Goal: Task Accomplishment & Management: Manage account settings

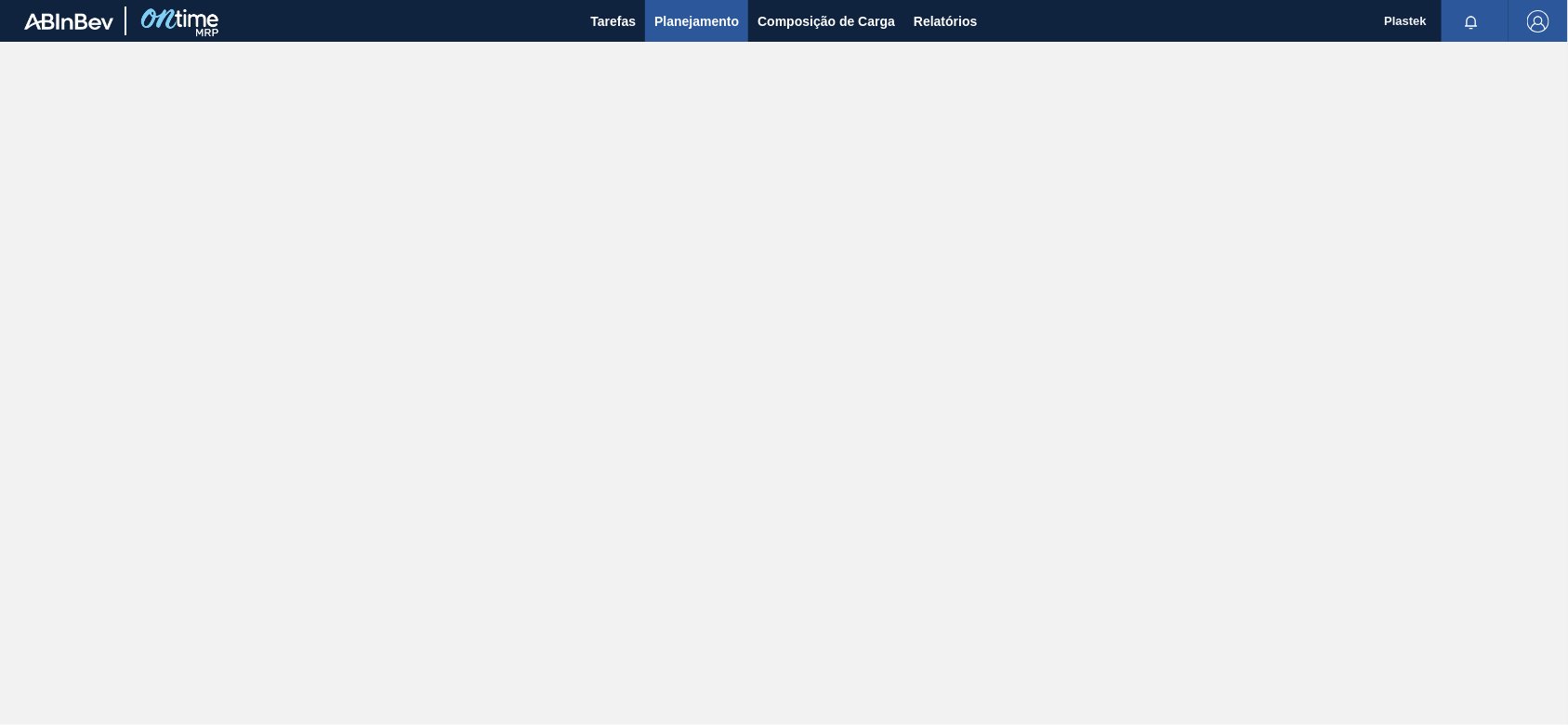
click at [709, 20] on span "Planejamento" at bounding box center [696, 21] width 85 height 22
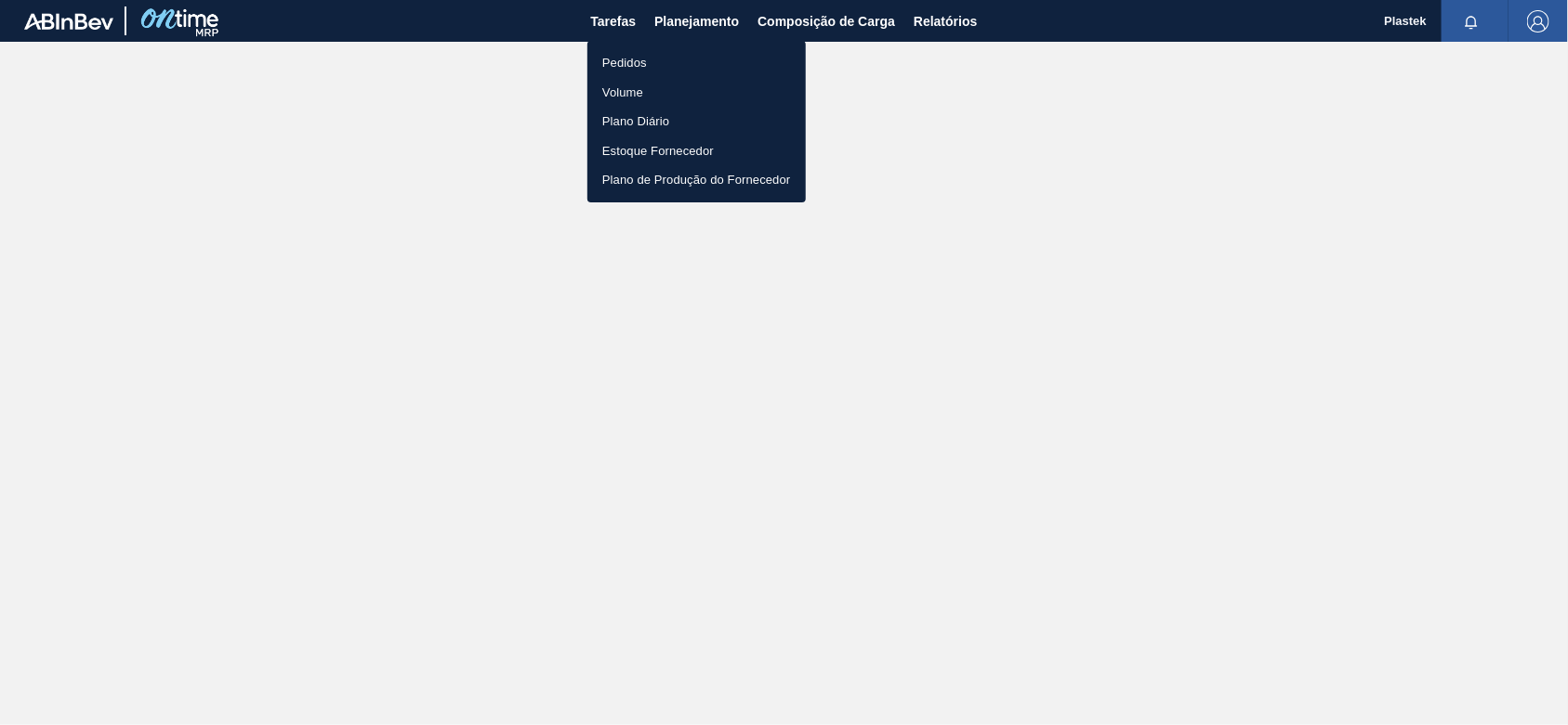
click at [801, 26] on div at bounding box center [784, 362] width 1568 height 725
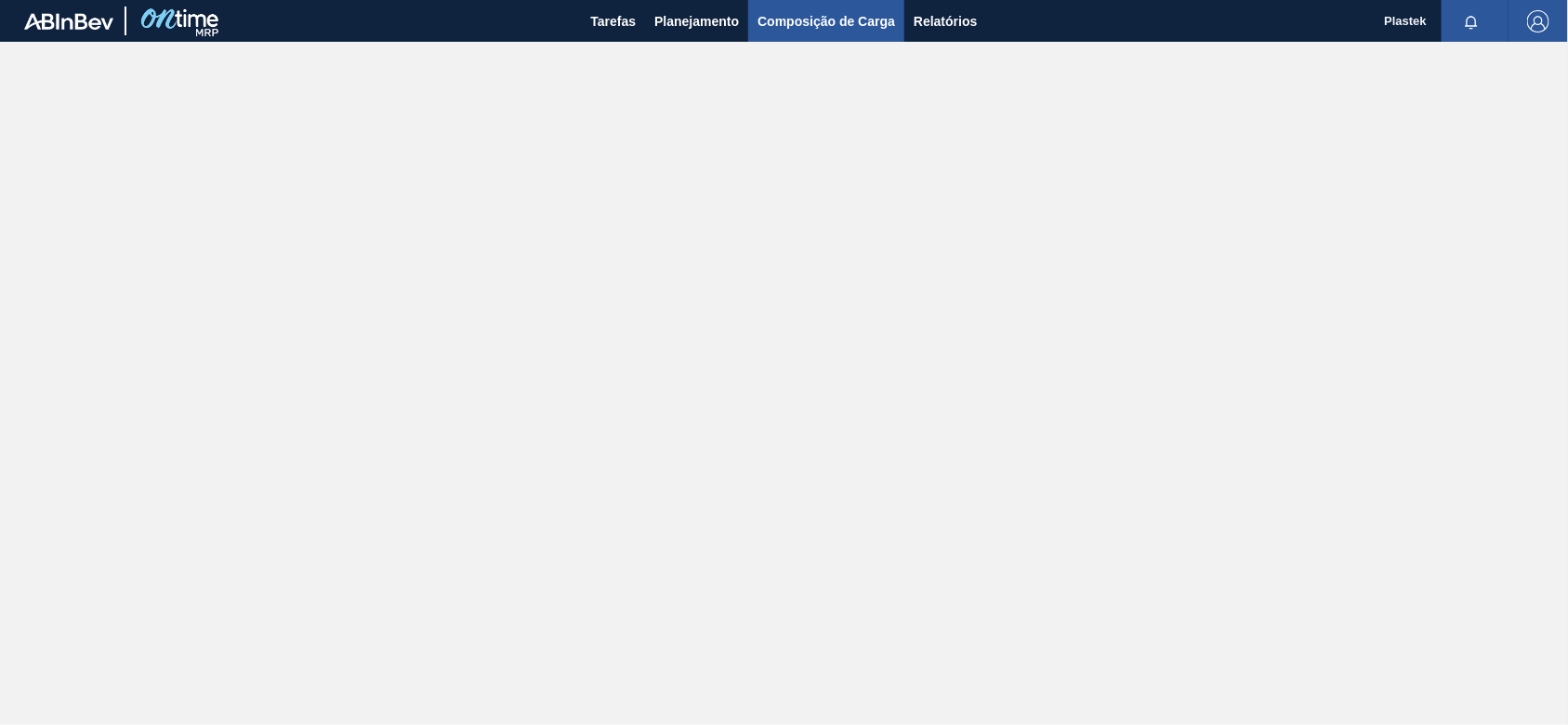
click at [805, 19] on span "Composição de Carga" at bounding box center [826, 21] width 138 height 22
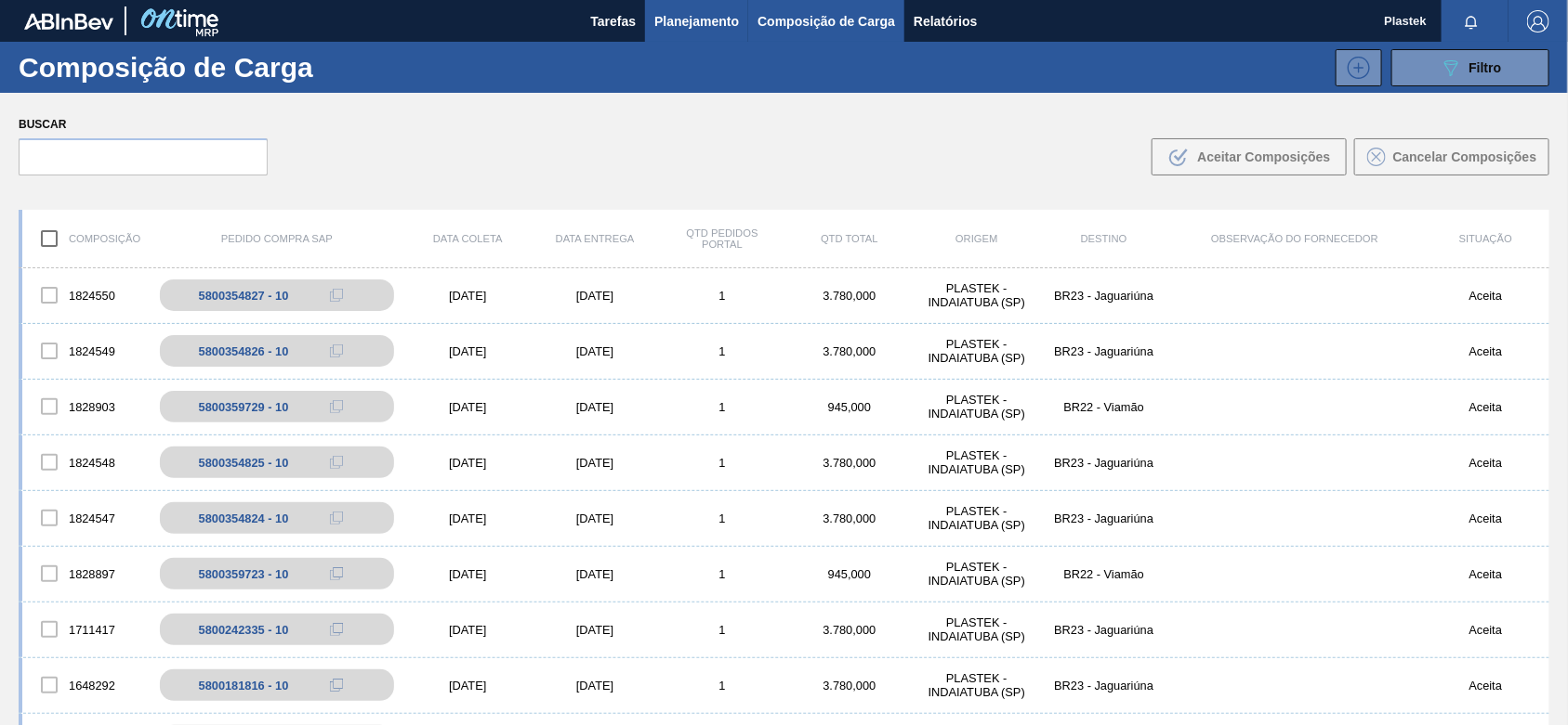
click at [689, 23] on span "Planejamento" at bounding box center [696, 21] width 85 height 22
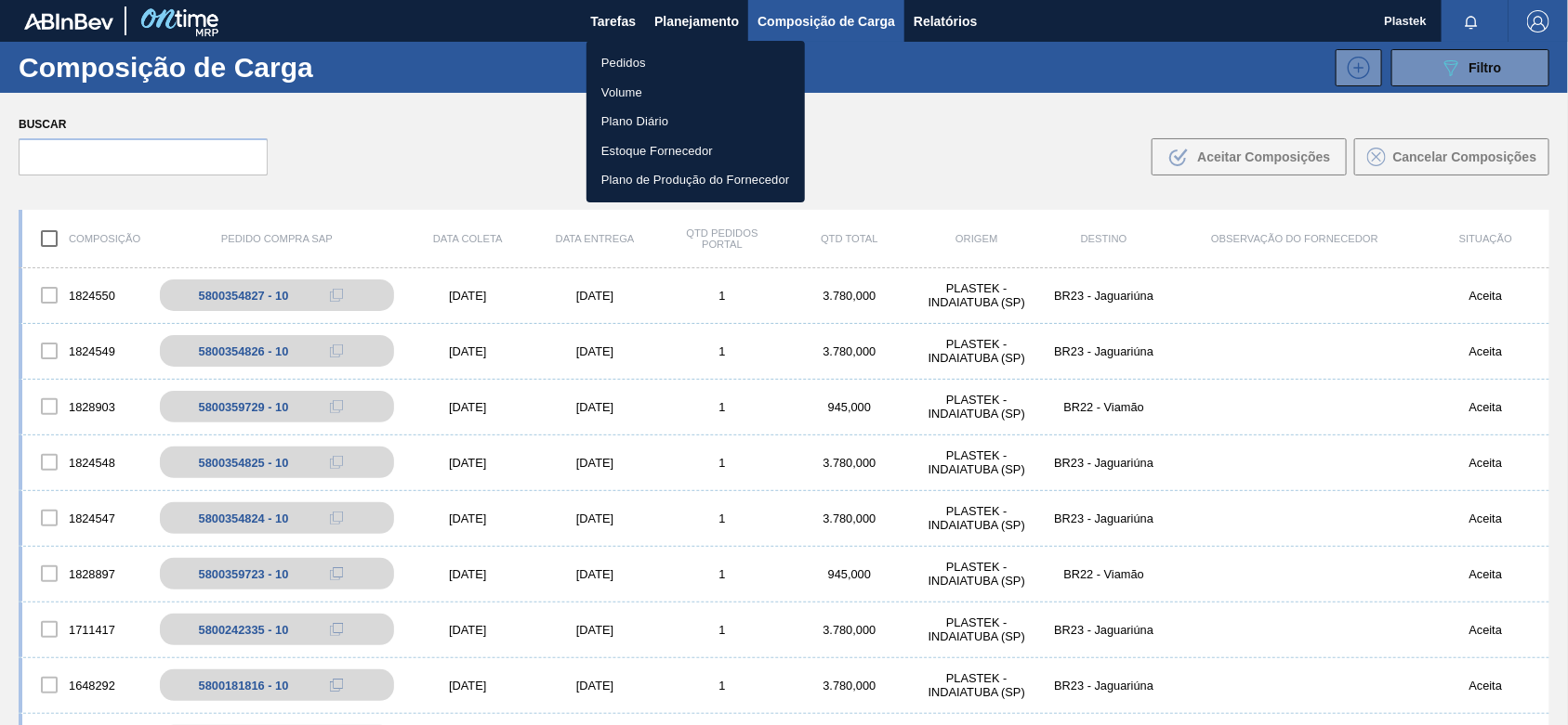
click at [972, 503] on div at bounding box center [784, 362] width 1568 height 725
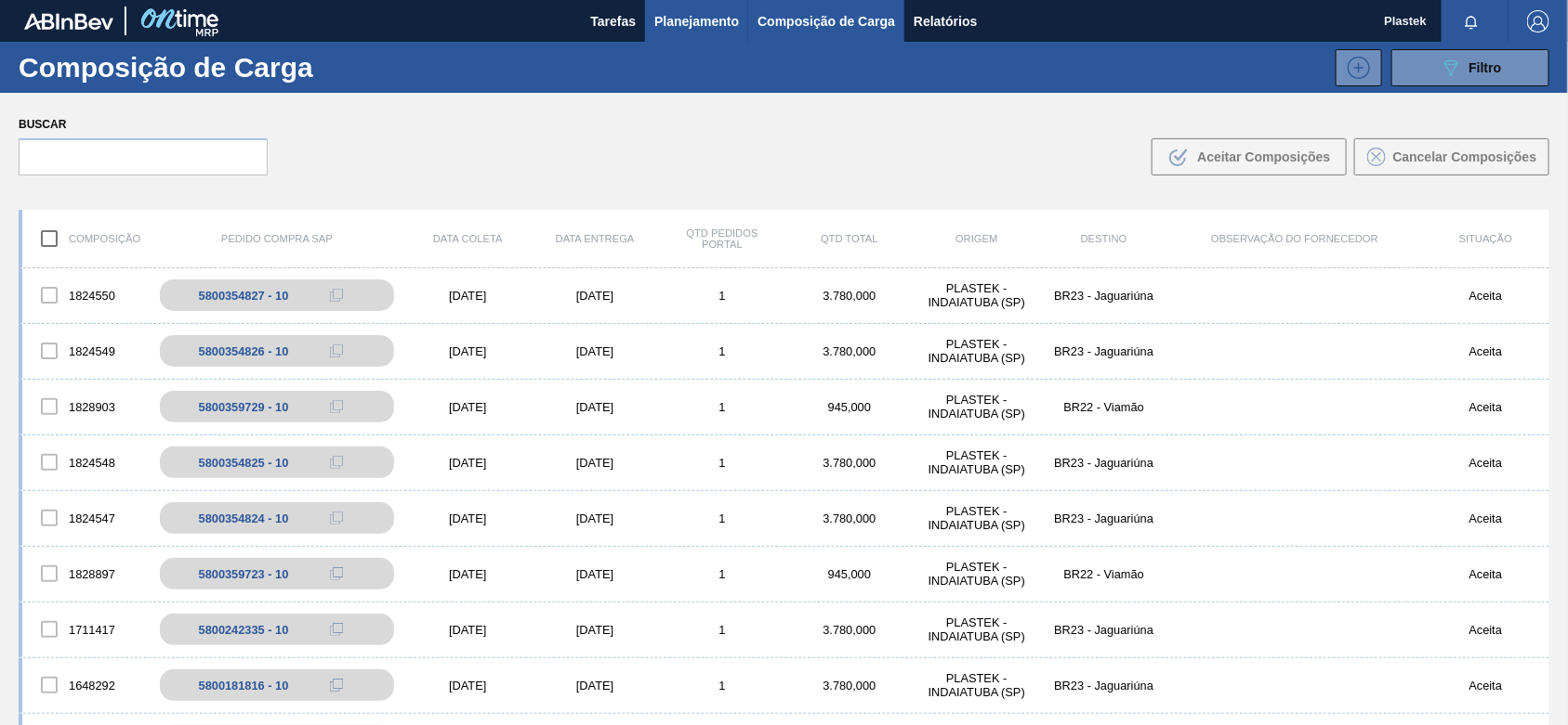
click at [695, 10] on span "Planejamento" at bounding box center [696, 21] width 85 height 22
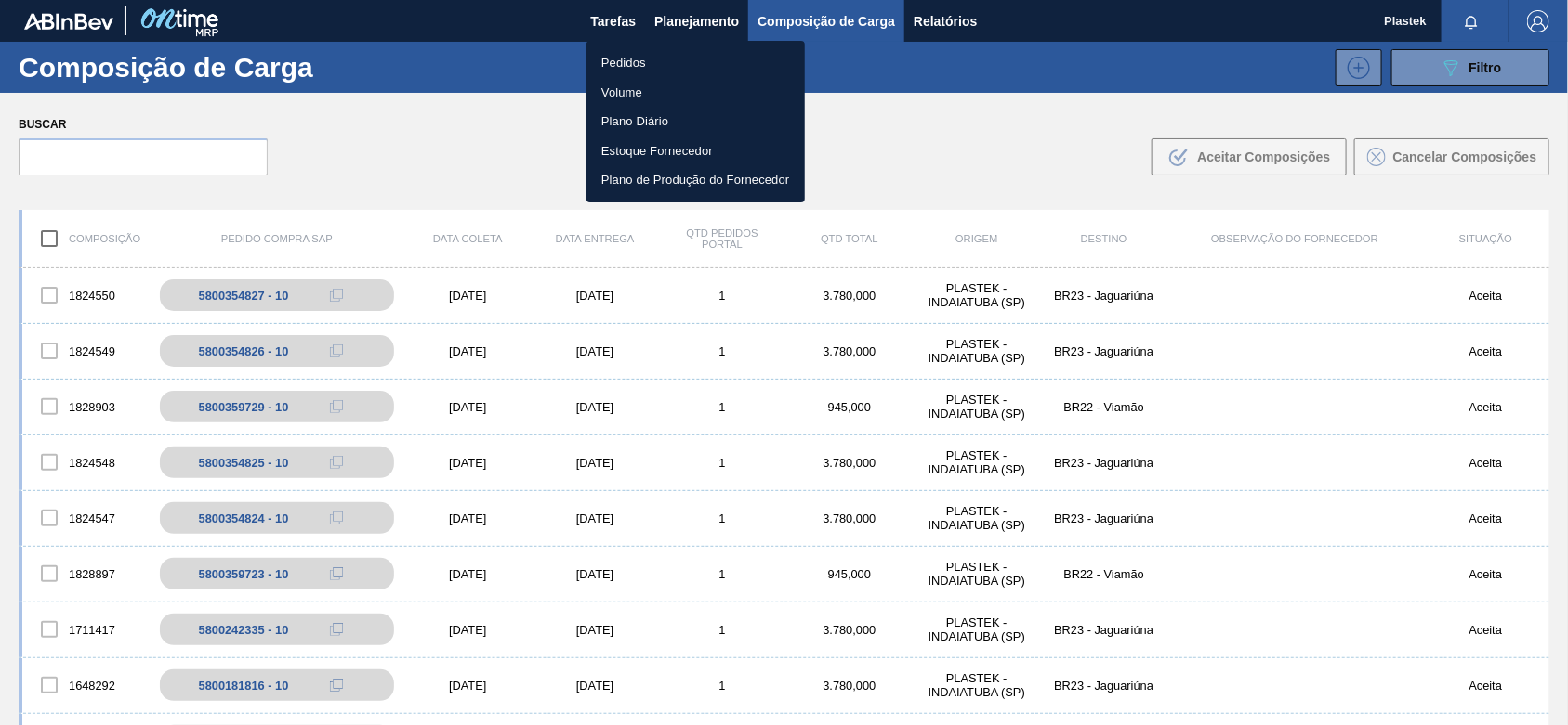
click at [637, 61] on li "Pedidos" at bounding box center [695, 63] width 218 height 29
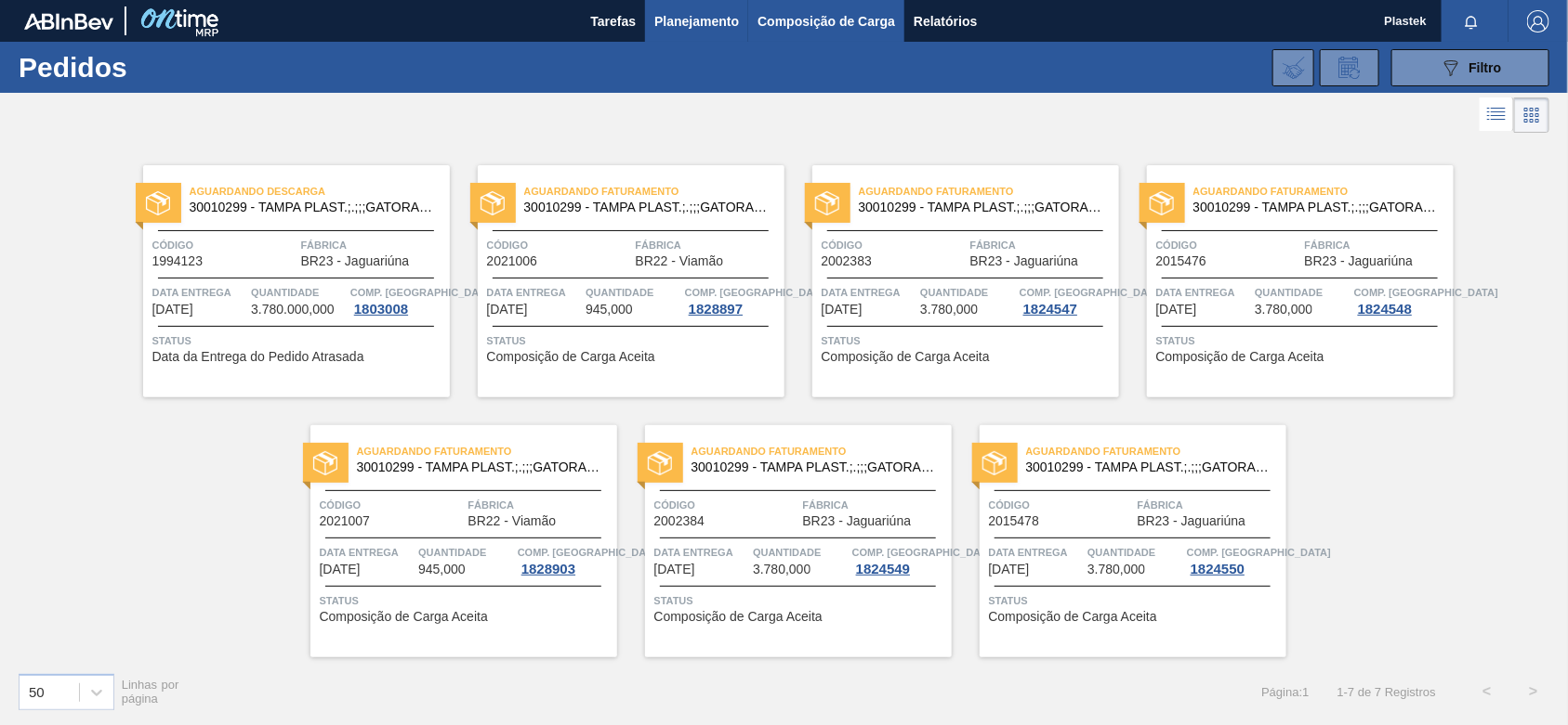
click at [801, 26] on span "Composição de Carga" at bounding box center [826, 21] width 138 height 22
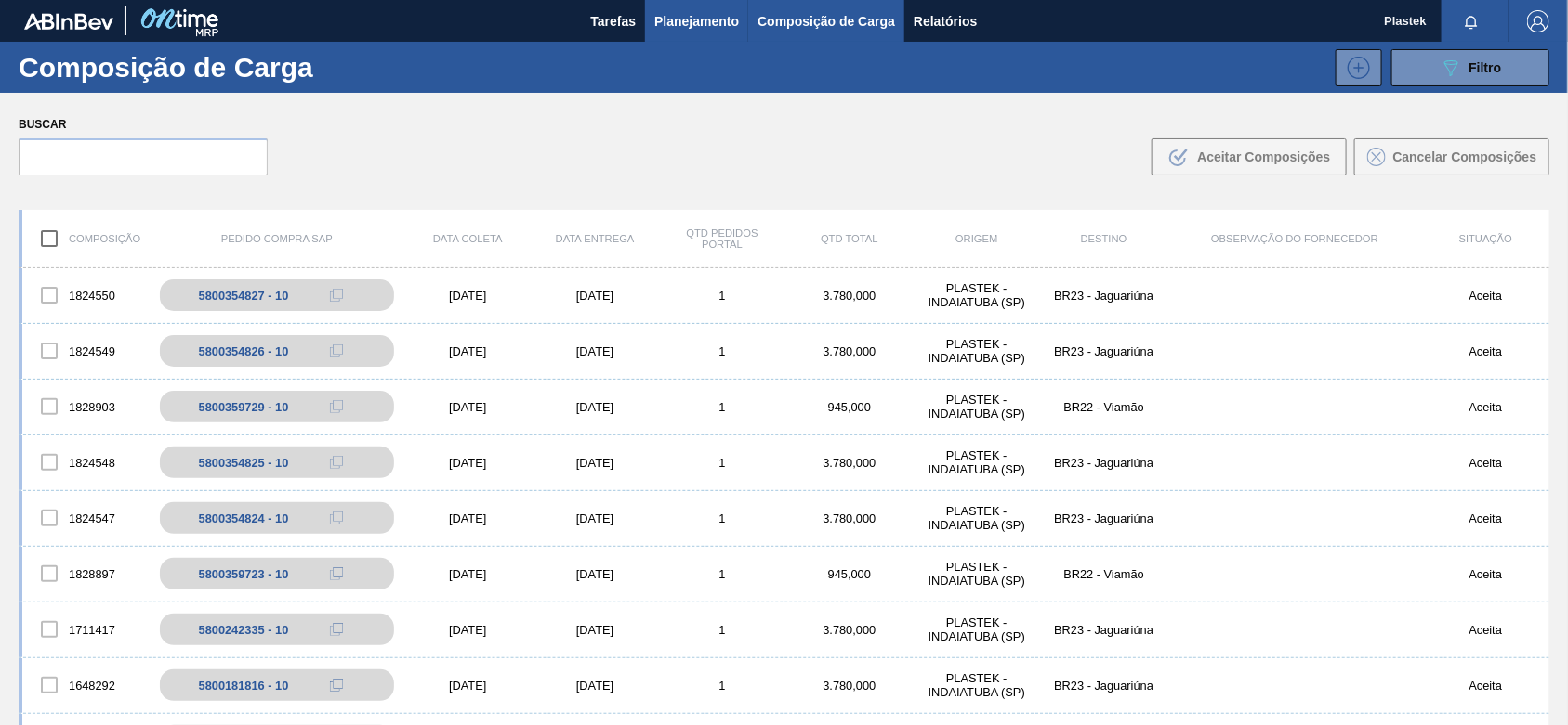
click at [702, 19] on span "Planejamento" at bounding box center [696, 21] width 85 height 22
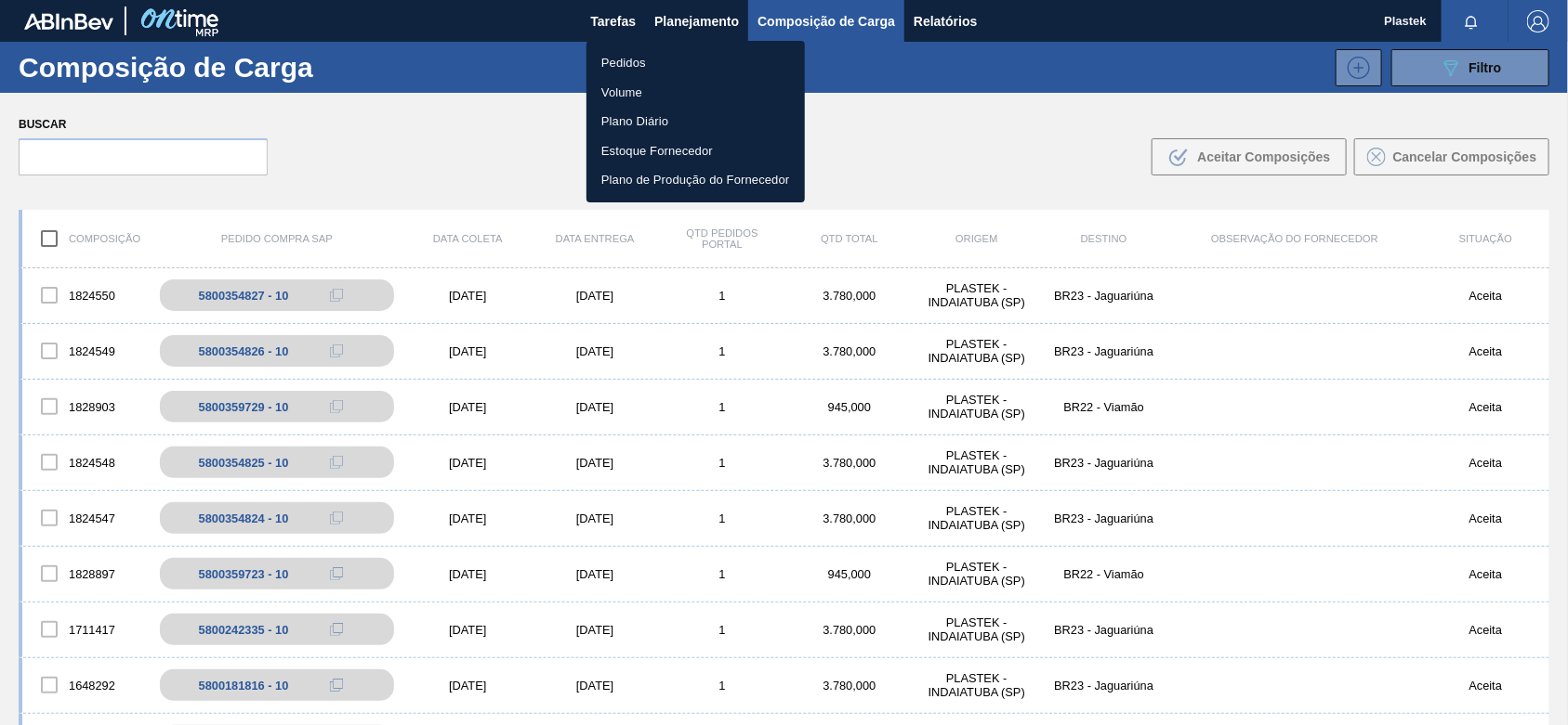
click at [735, 527] on div at bounding box center [784, 362] width 1568 height 725
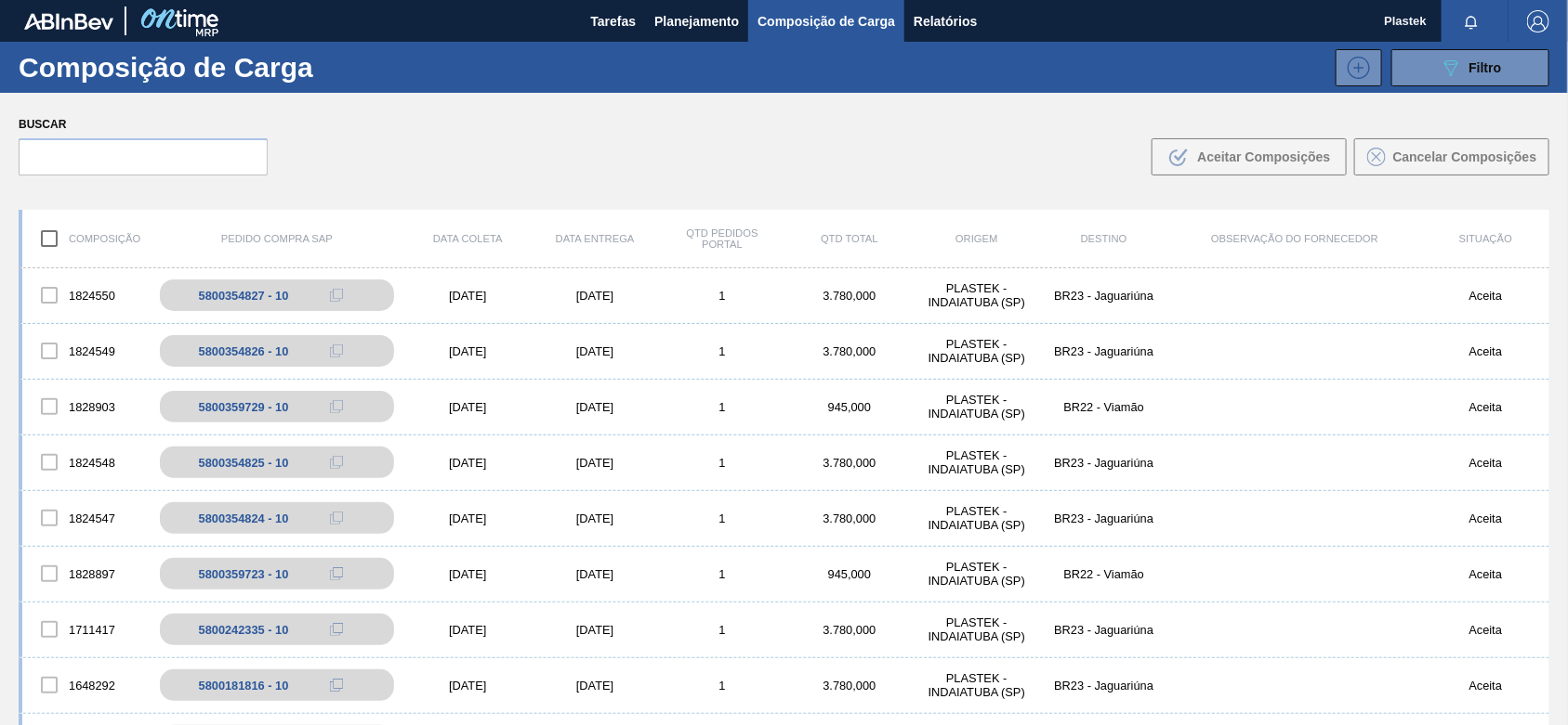
click at [47, 239] on input "checkbox" at bounding box center [49, 238] width 39 height 39
checkbox input "true"
click at [47, 239] on input "checkbox" at bounding box center [49, 238] width 39 height 39
checkbox input "false"
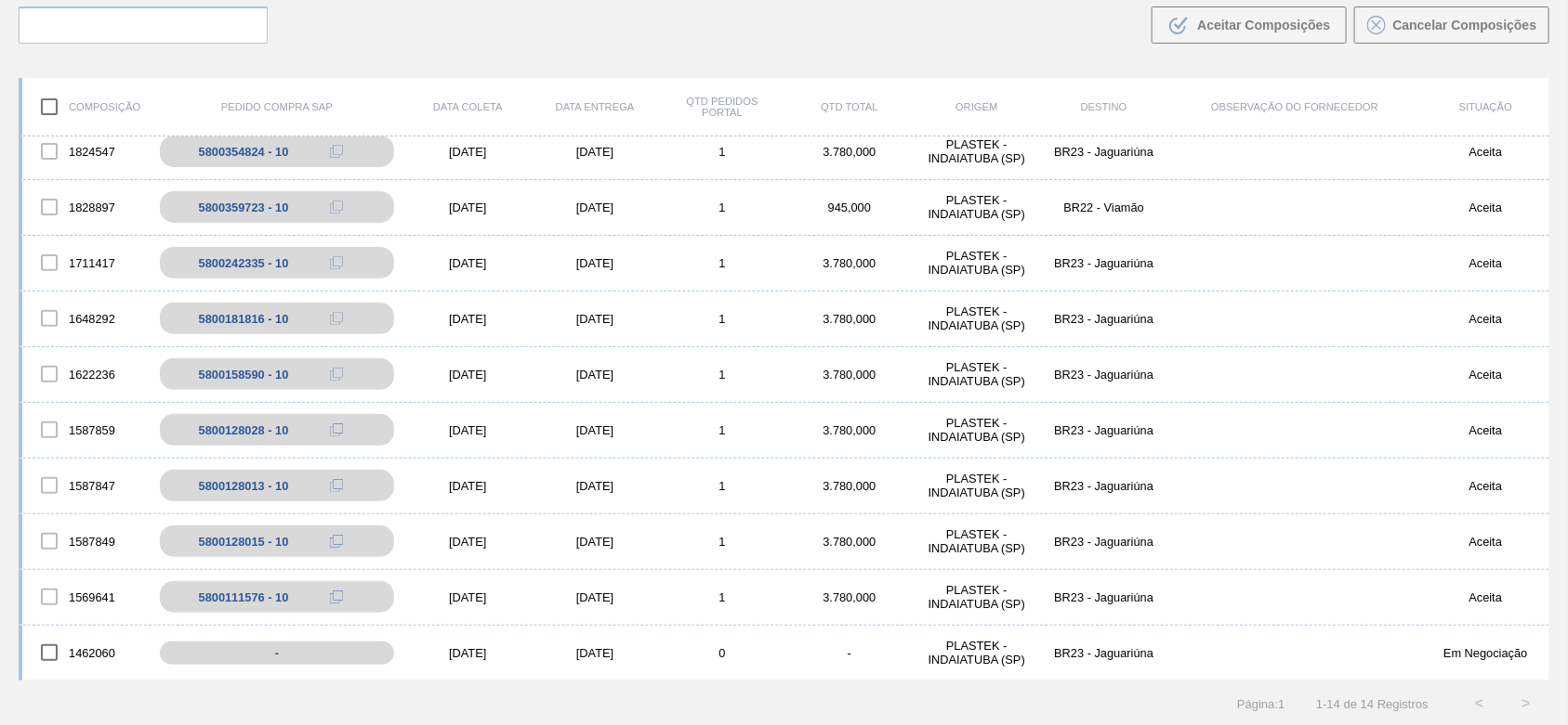
scroll to position [133, 0]
click at [47, 653] on input "checkbox" at bounding box center [49, 652] width 39 height 39
click at [1447, 24] on span "Cancelar Composições" at bounding box center [1464, 23] width 144 height 15
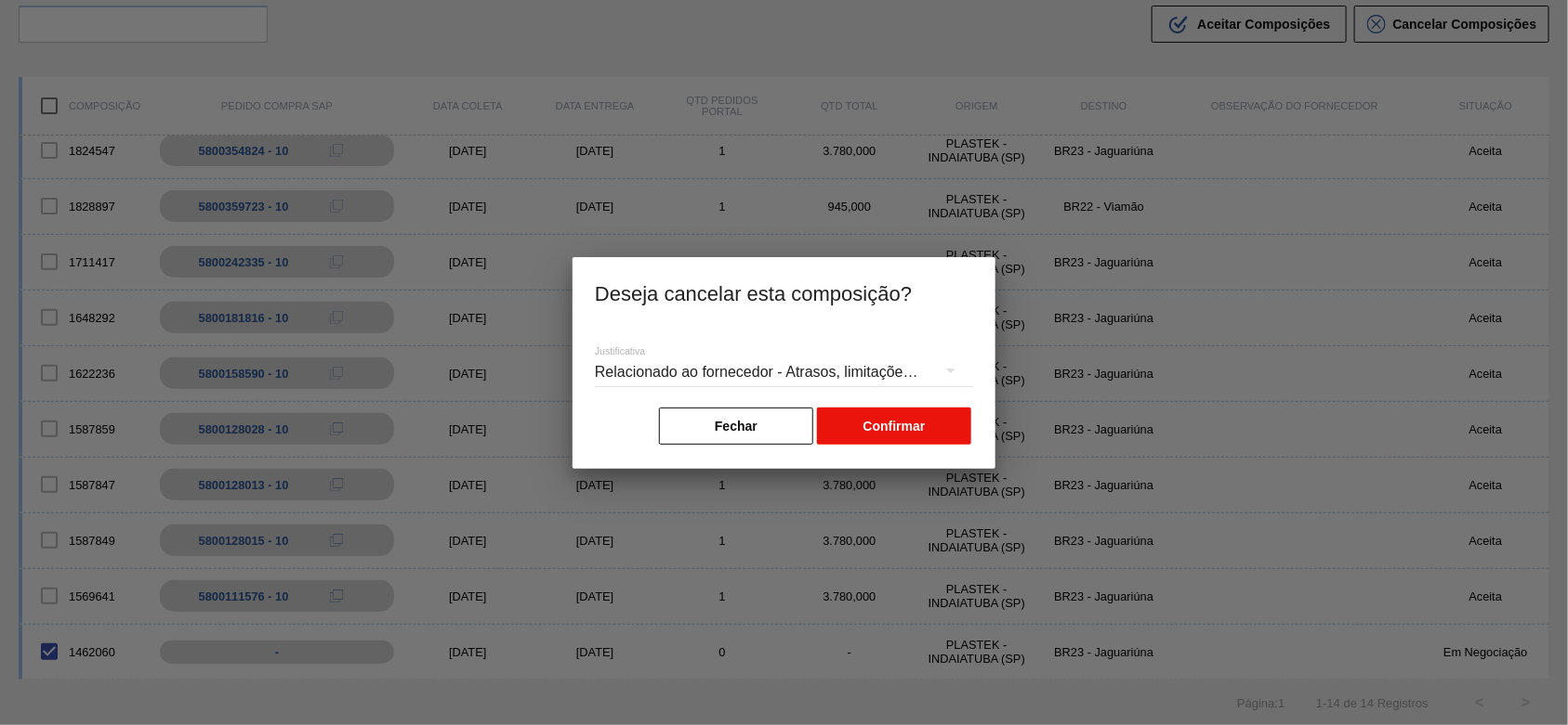
click at [920, 433] on button "Confirmar" at bounding box center [894, 426] width 154 height 37
checkbox input "false"
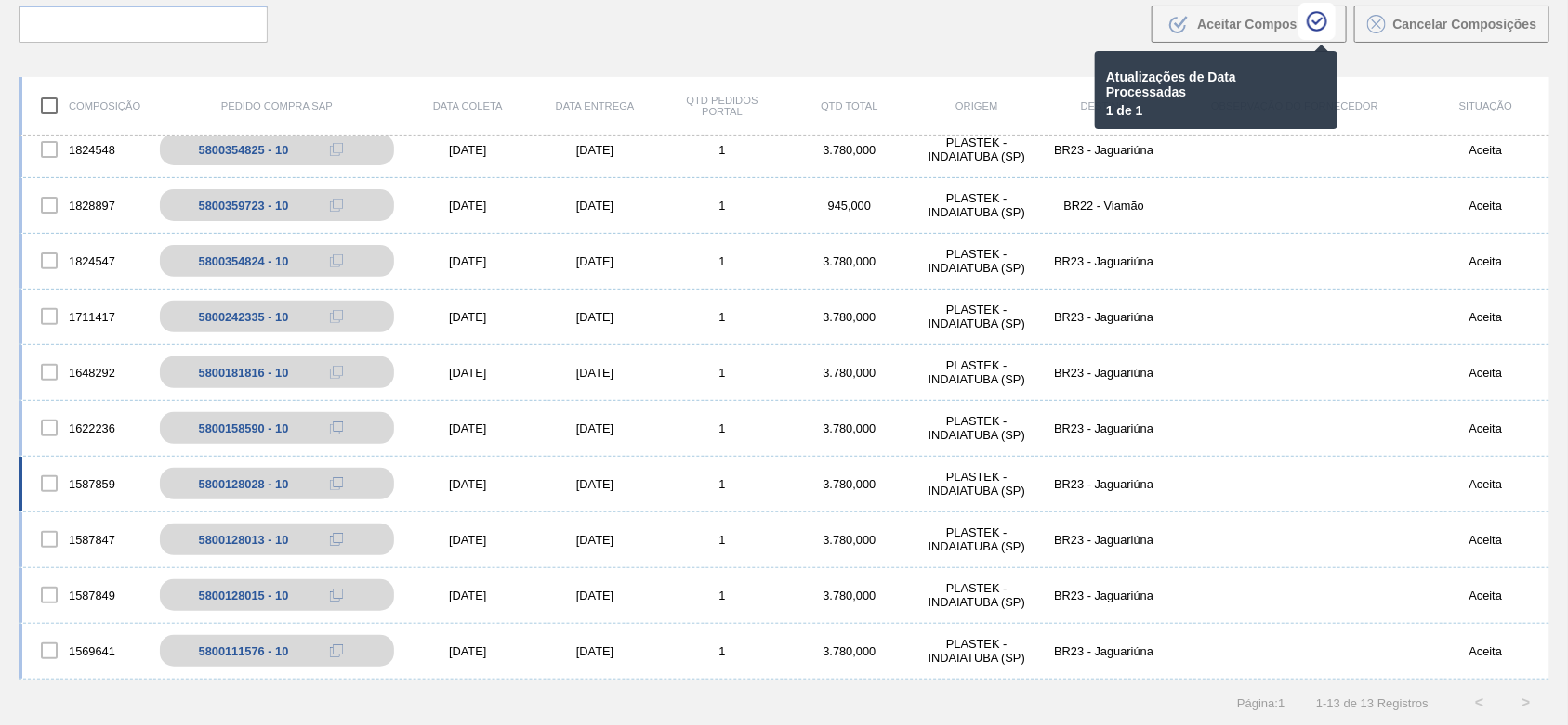
scroll to position [179, 0]
click at [47, 651] on div at bounding box center [49, 652] width 39 height 39
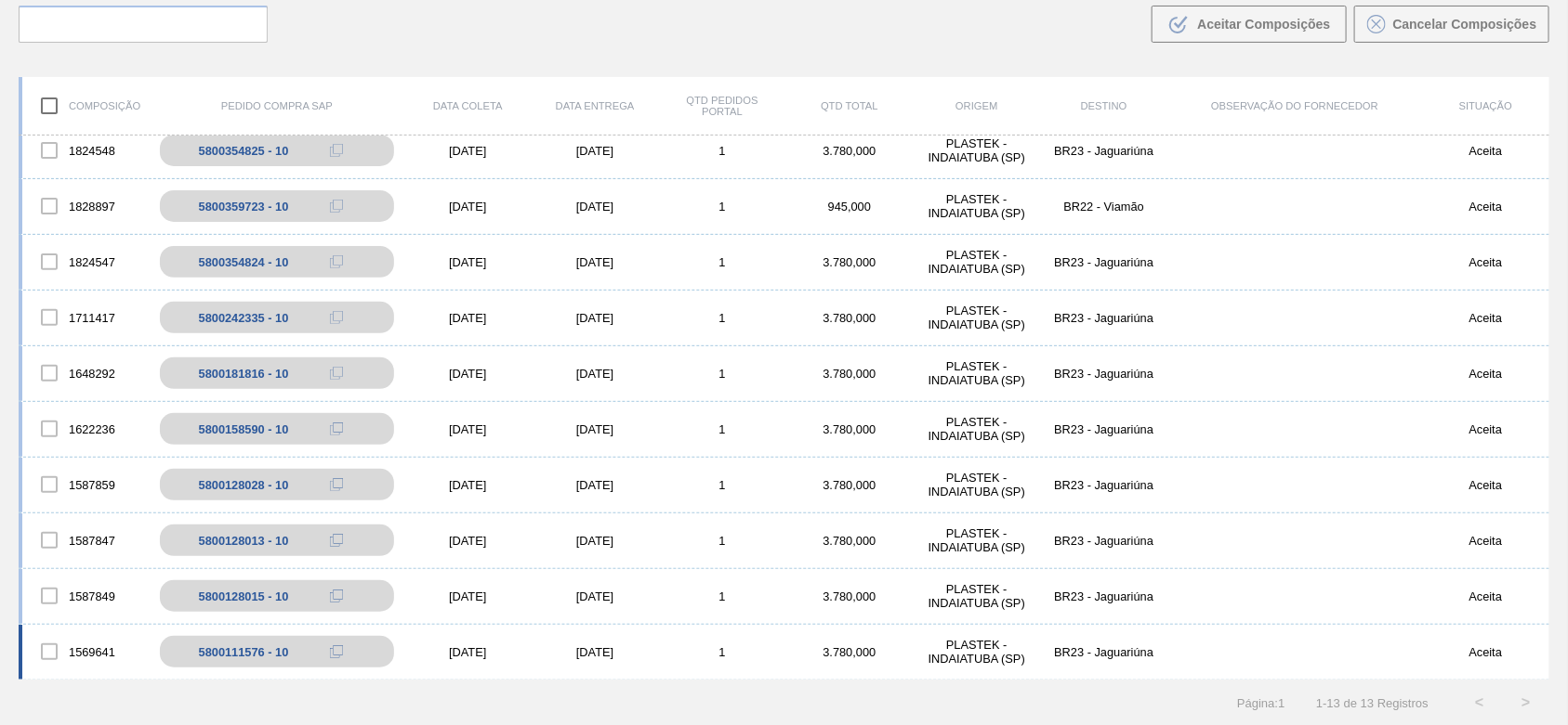
click at [47, 652] on div at bounding box center [49, 652] width 39 height 39
click at [52, 653] on div at bounding box center [49, 652] width 39 height 39
click at [48, 595] on div at bounding box center [49, 596] width 39 height 39
click at [58, 545] on div at bounding box center [49, 540] width 39 height 39
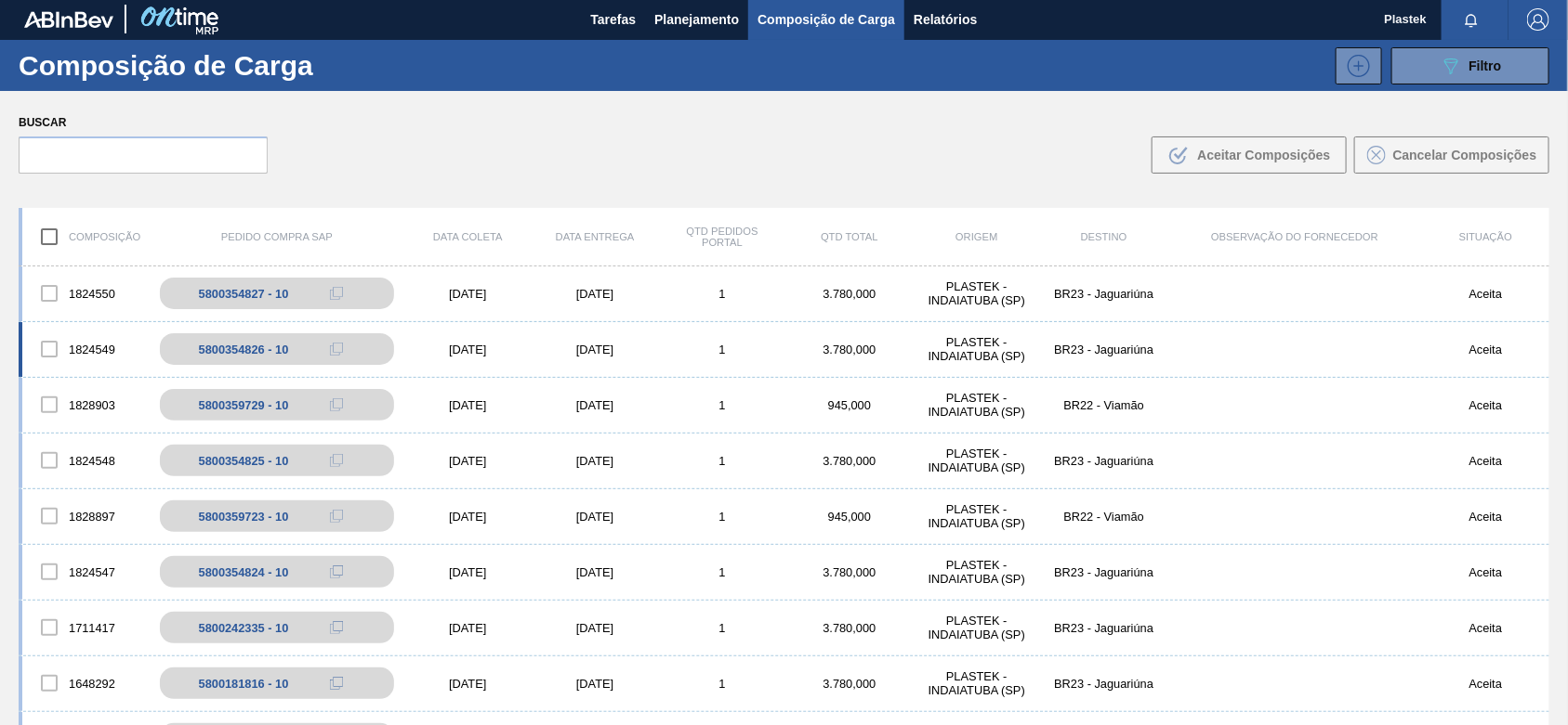
scroll to position [0, 0]
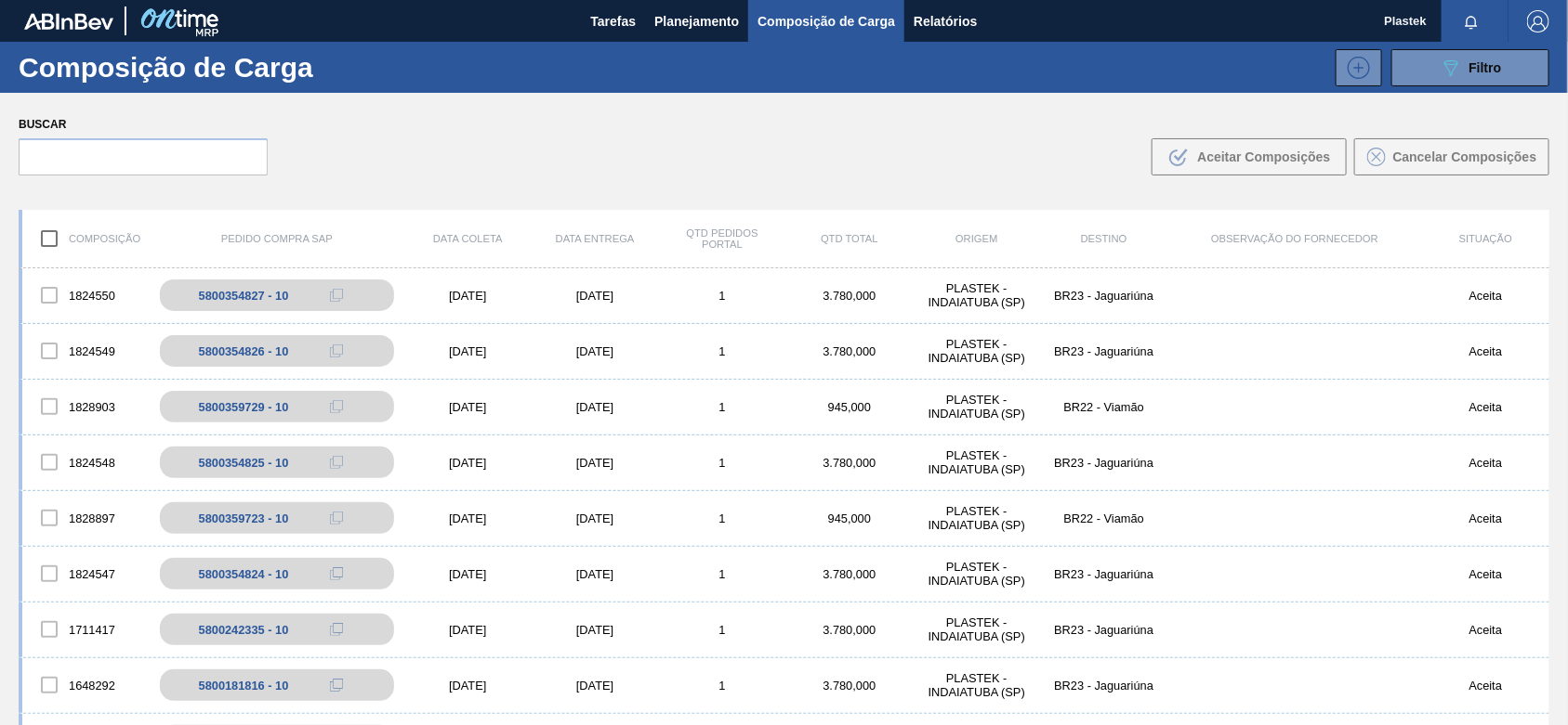
click at [56, 236] on input "checkbox" at bounding box center [49, 238] width 39 height 39
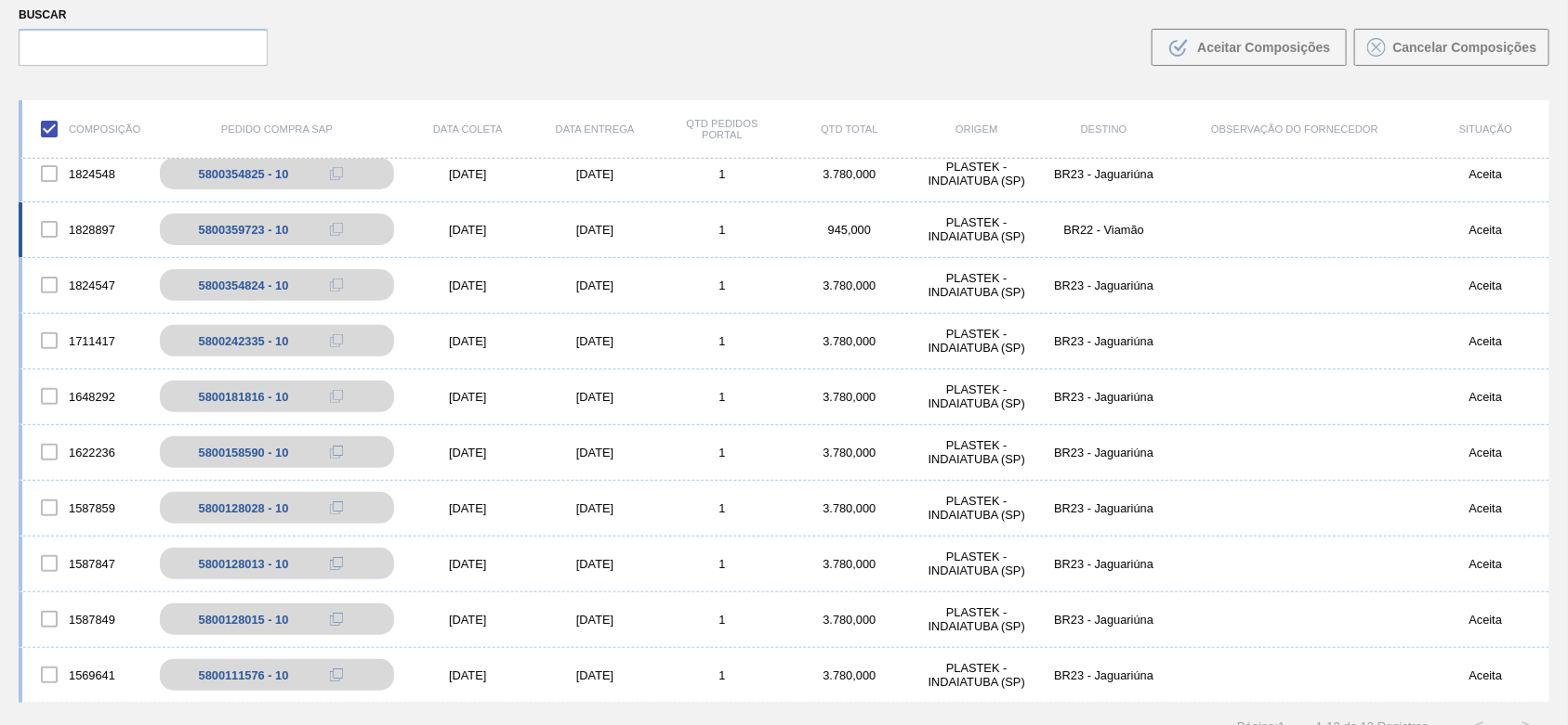
scroll to position [133, 0]
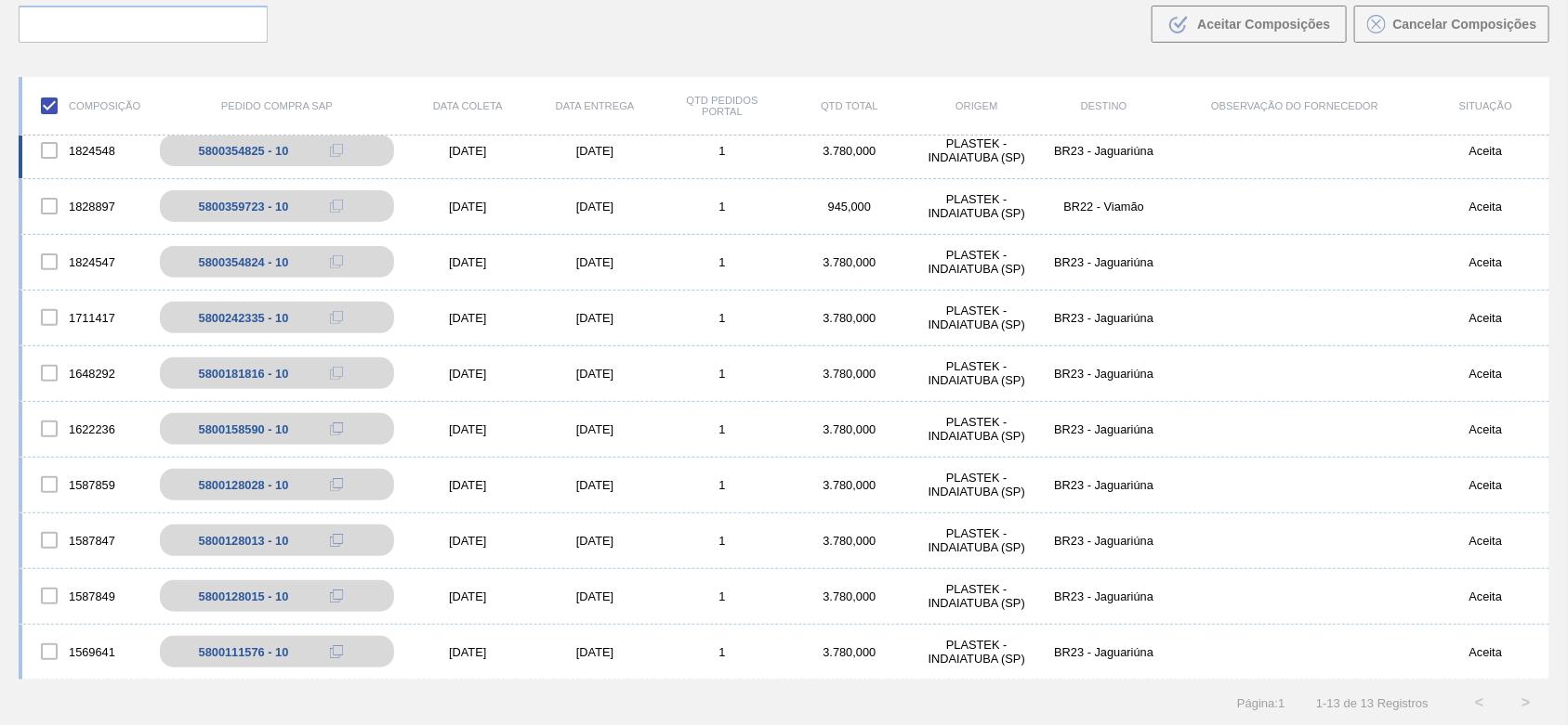
click at [61, 151] on div at bounding box center [49, 150] width 39 height 39
click at [57, 147] on div at bounding box center [49, 150] width 39 height 39
click at [49, 104] on input "checkbox" at bounding box center [49, 106] width 39 height 39
checkbox input "false"
click at [51, 651] on div at bounding box center [49, 652] width 39 height 39
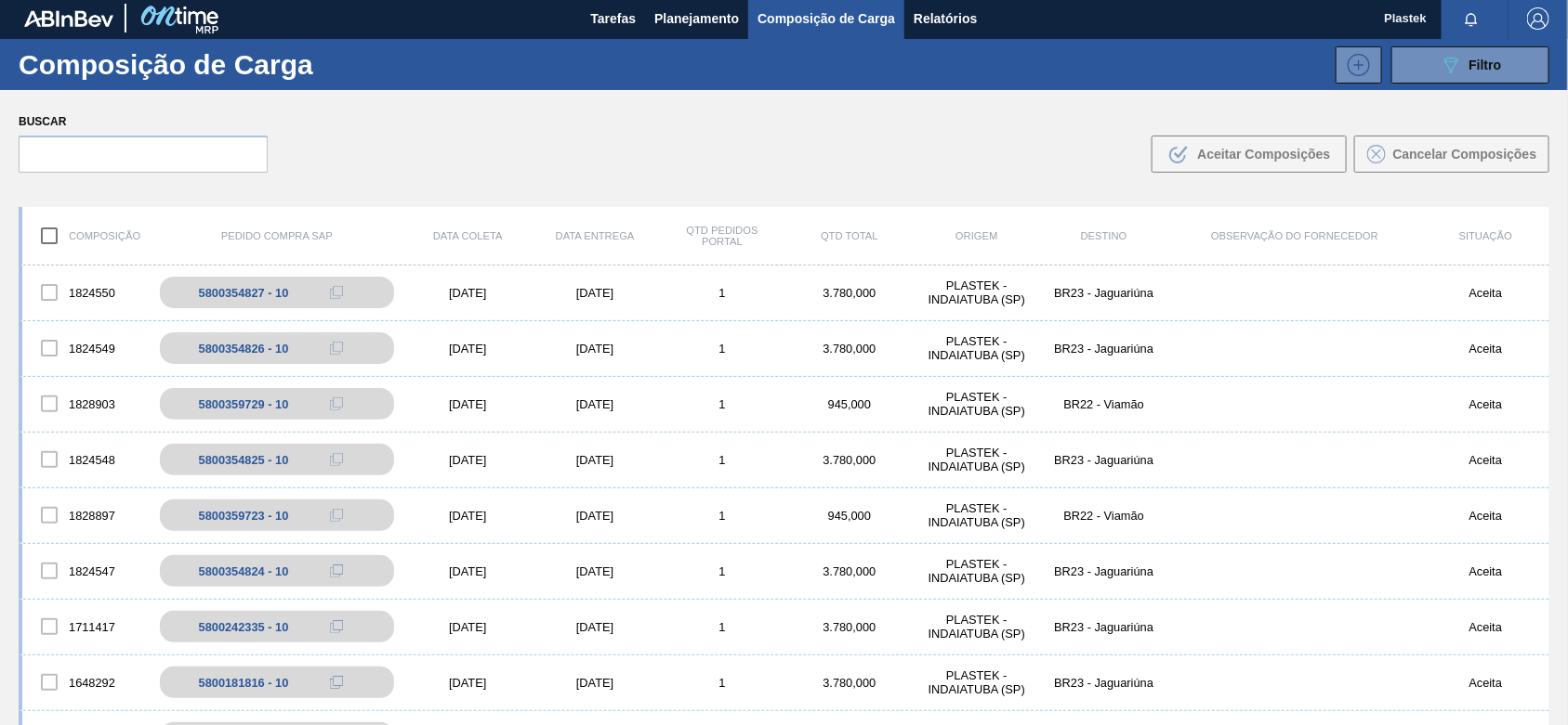
scroll to position [0, 0]
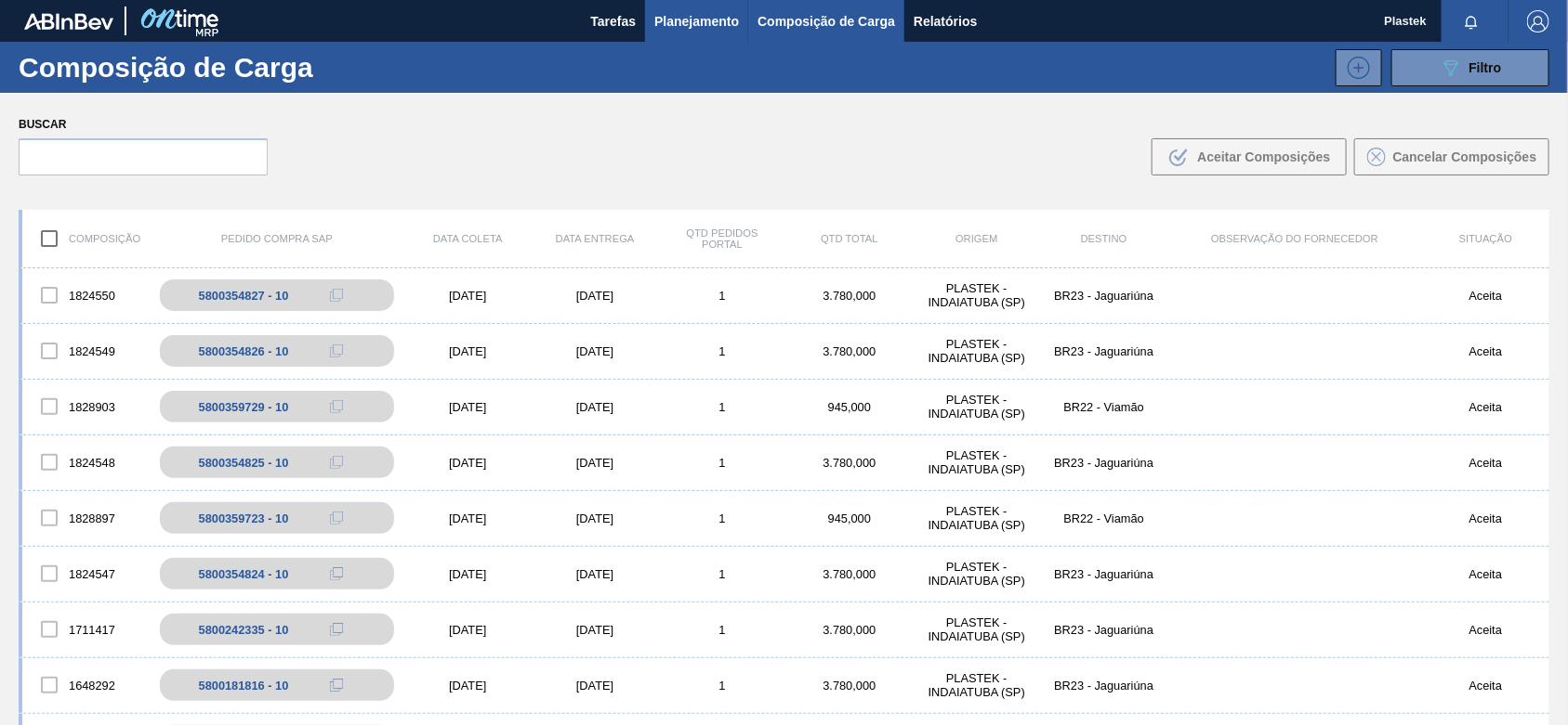
click at [683, 16] on span "Planejamento" at bounding box center [696, 21] width 85 height 22
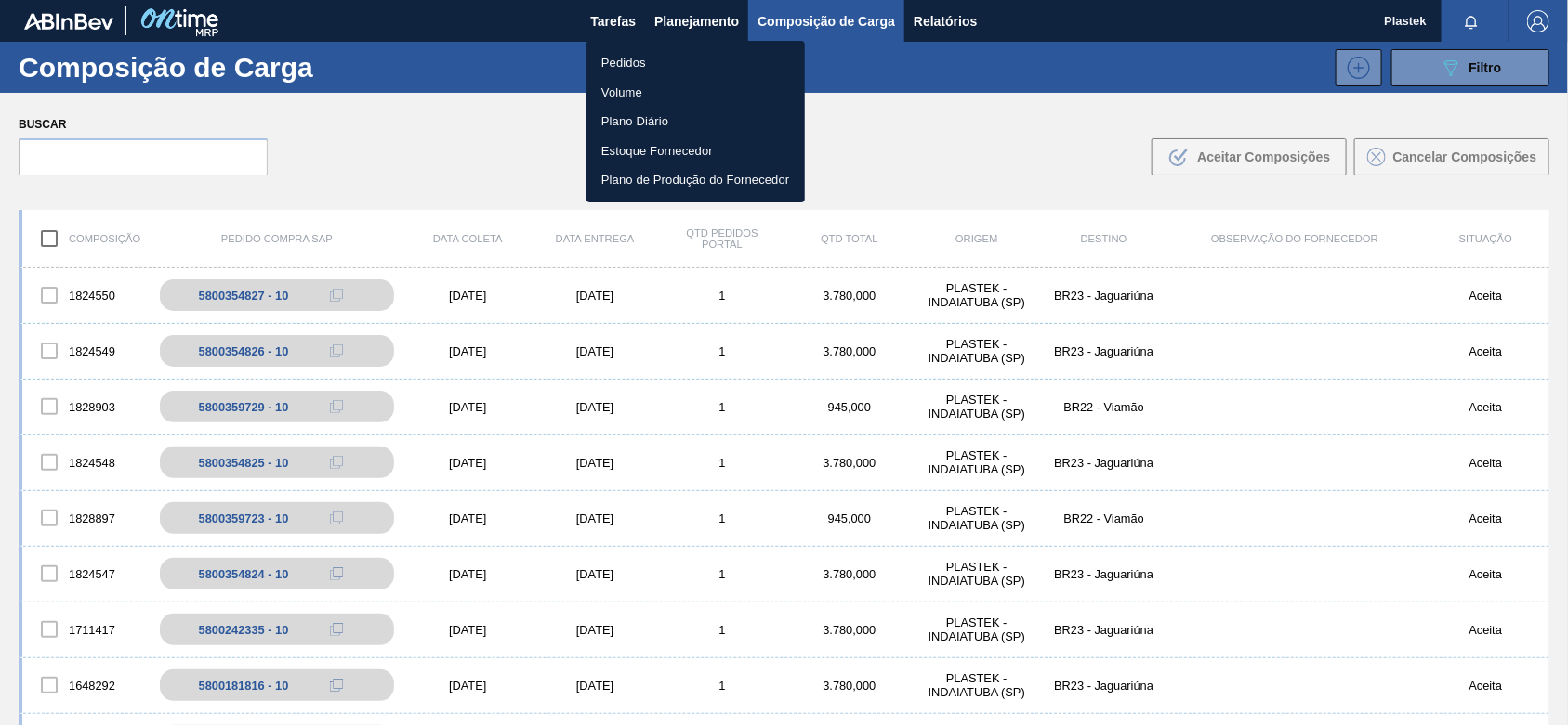
click at [609, 57] on li "Pedidos" at bounding box center [695, 63] width 218 height 29
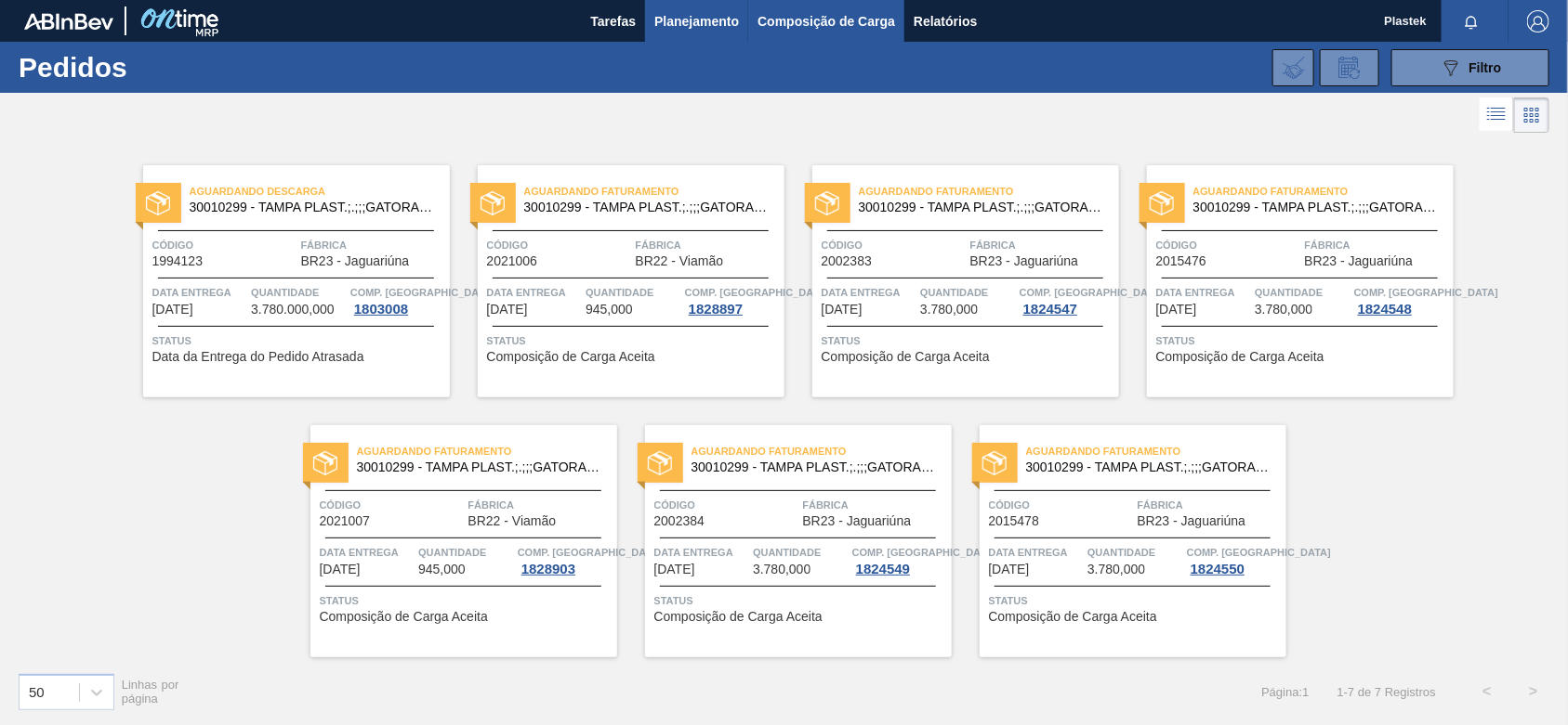
click at [871, 28] on span "Composição de Carga" at bounding box center [826, 21] width 138 height 22
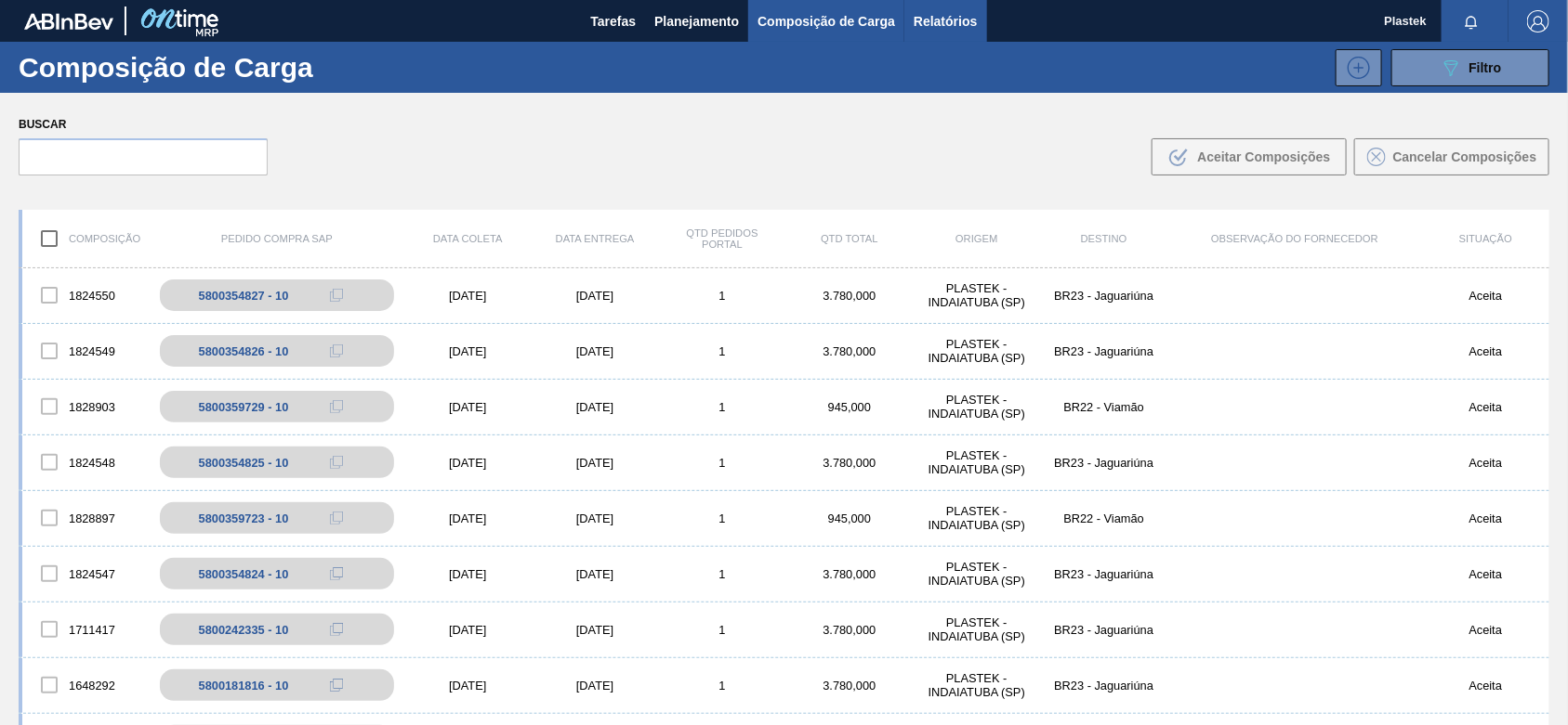
click at [967, 19] on span "Relatórios" at bounding box center [945, 21] width 64 height 22
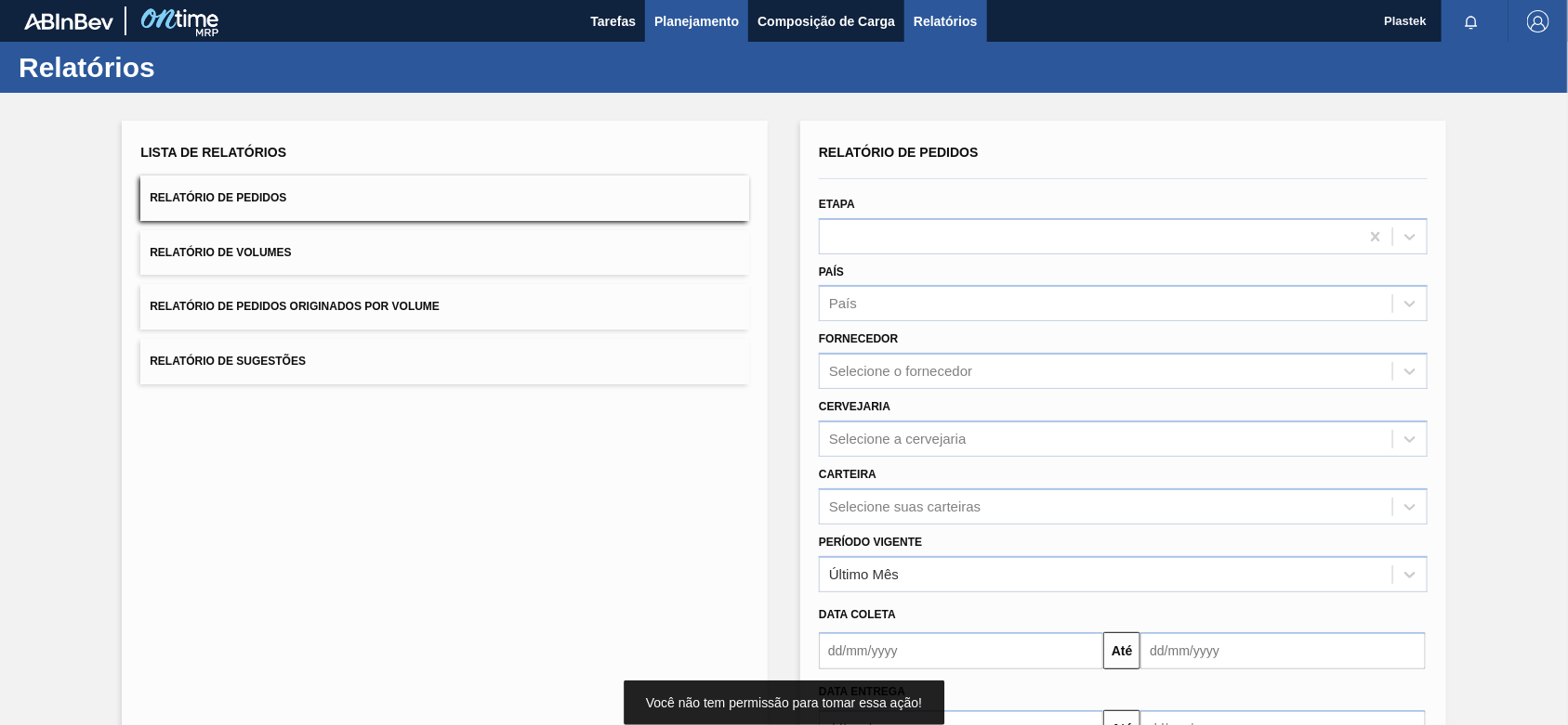
click at [730, 16] on span "Planejamento" at bounding box center [696, 21] width 85 height 22
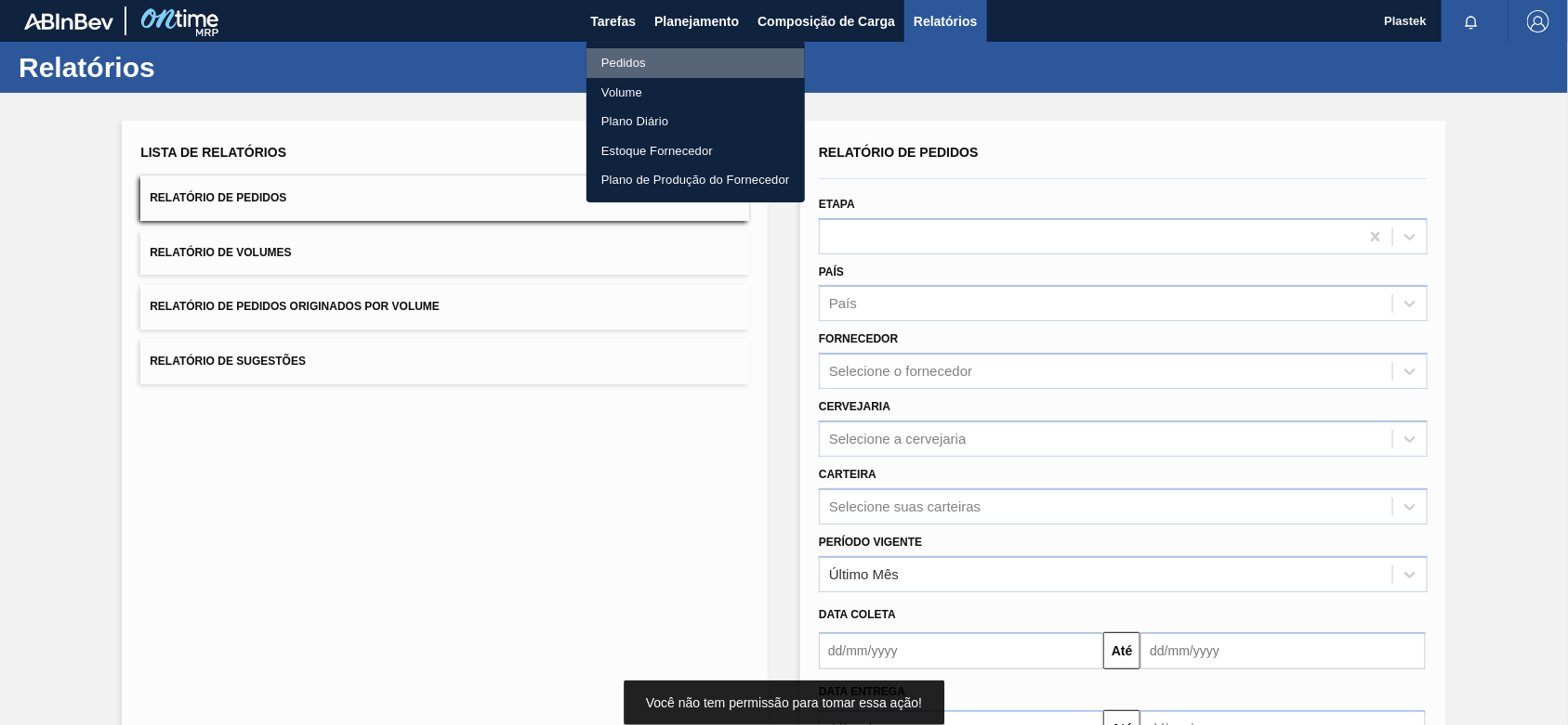
click at [623, 52] on li "Pedidos" at bounding box center [695, 63] width 218 height 29
